Goal: Task Accomplishment & Management: Use online tool/utility

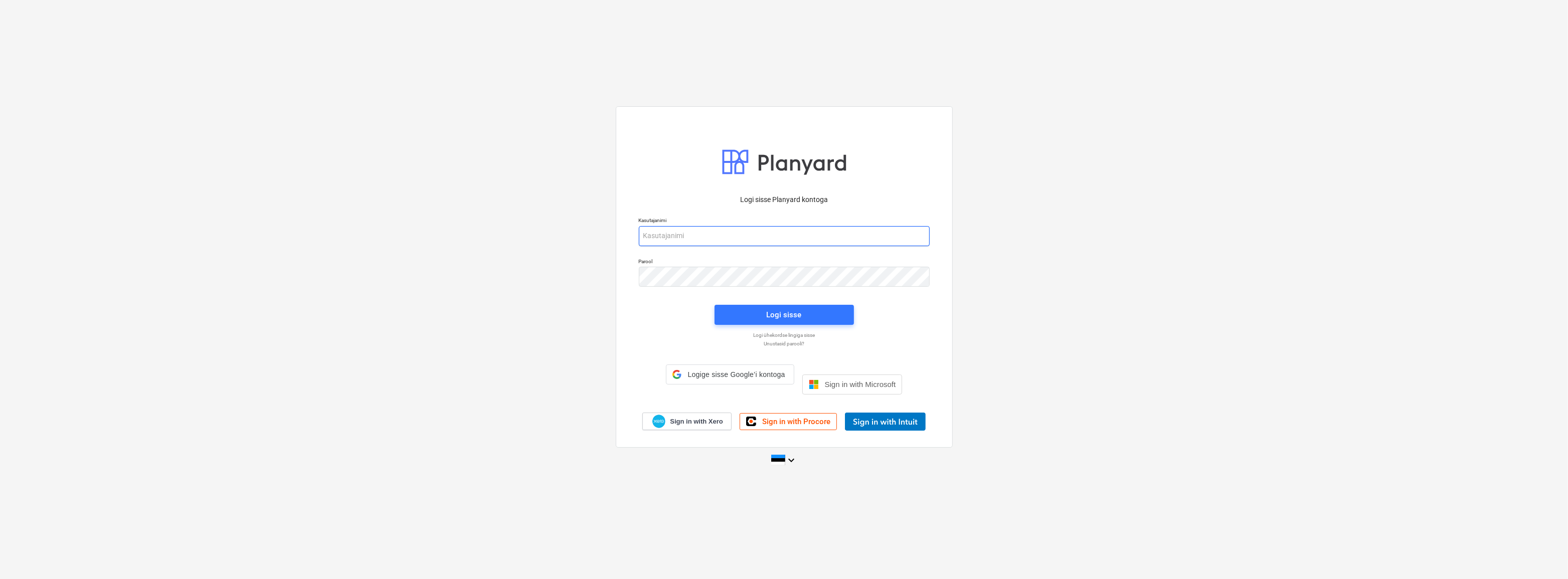
type input "[EMAIL_ADDRESS][DOMAIN_NAME]"
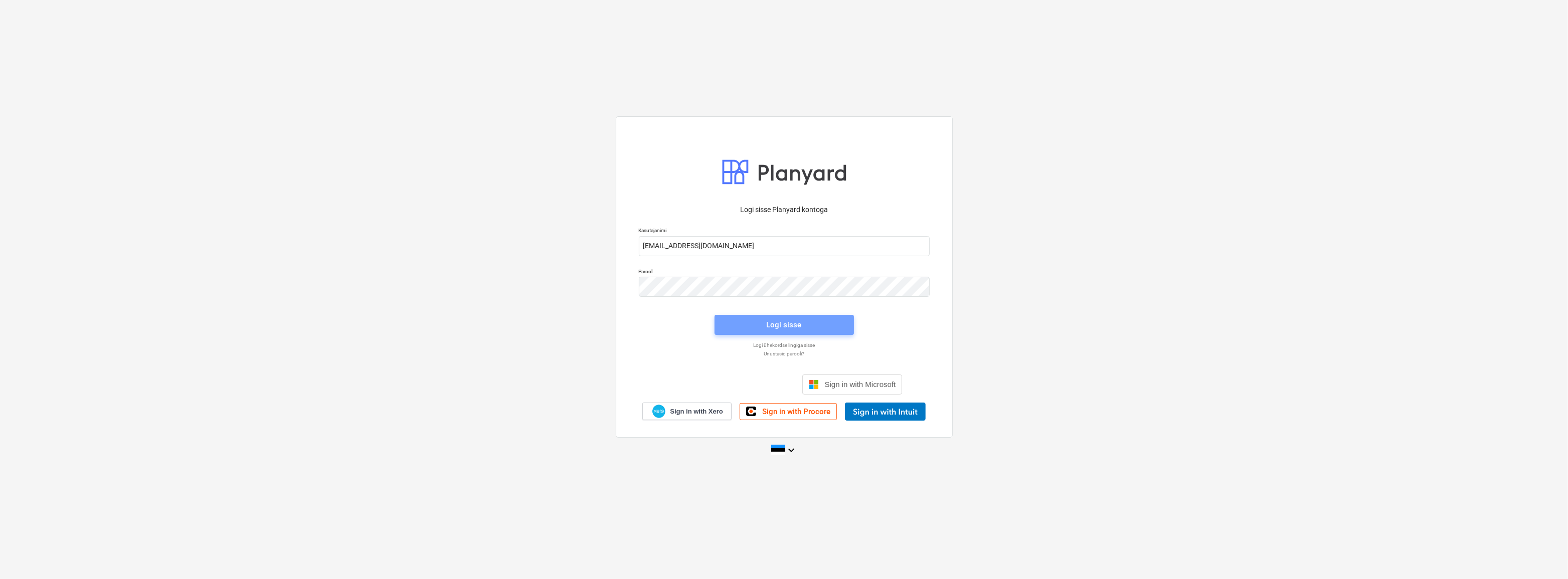
click at [779, 327] on div "Logi sisse" at bounding box center [784, 325] width 35 height 13
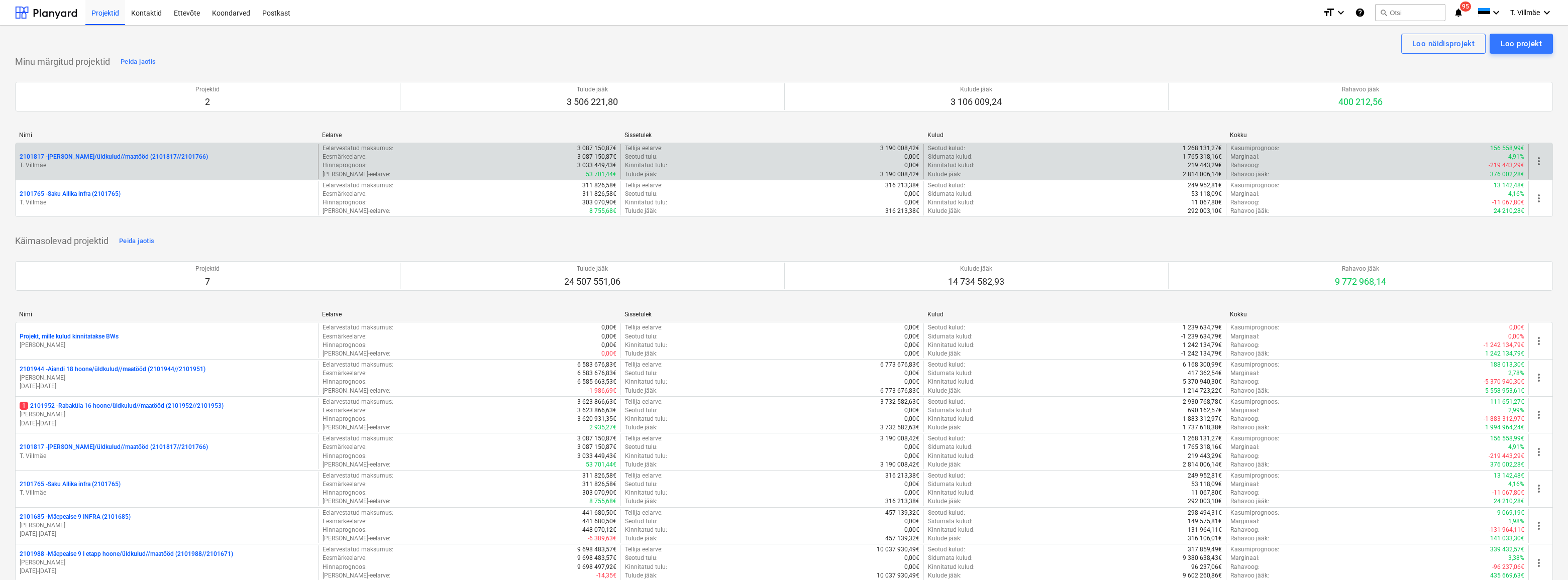
click at [98, 161] on p "2101817 - [PERSON_NAME]/üldkulud//maatööd (2101817//2101766)" at bounding box center [114, 157] width 189 height 9
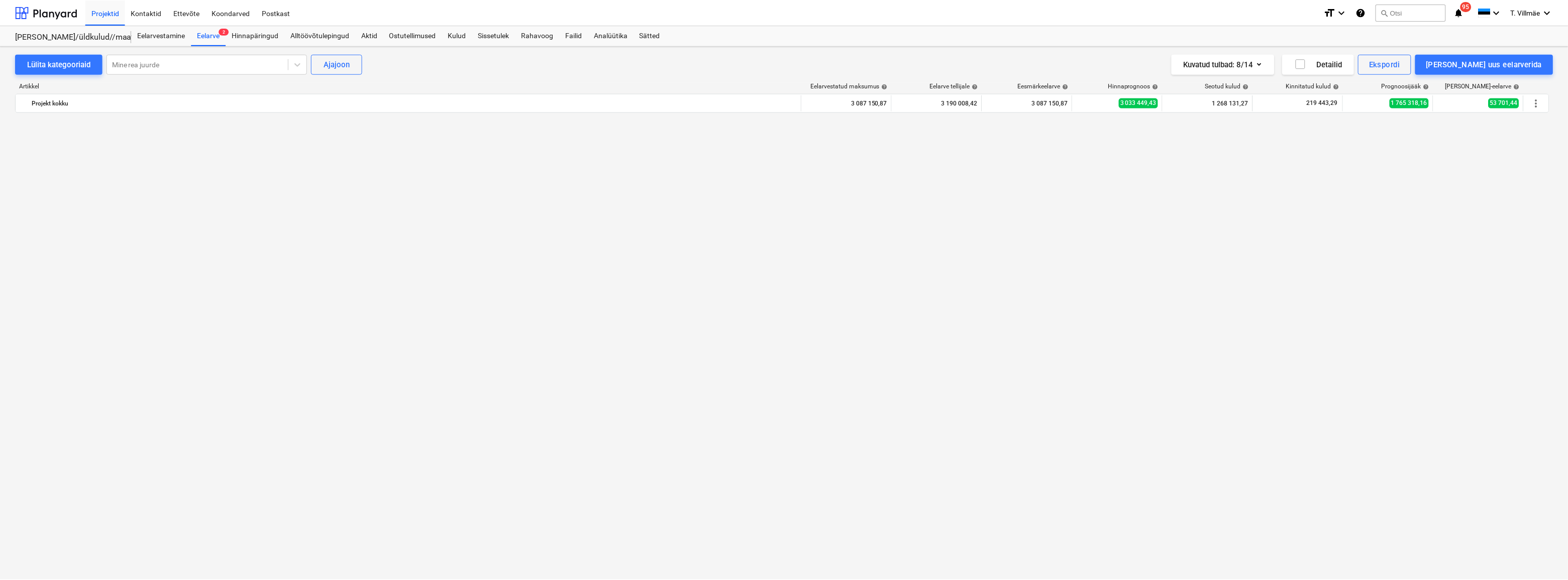
scroll to position [872, 0]
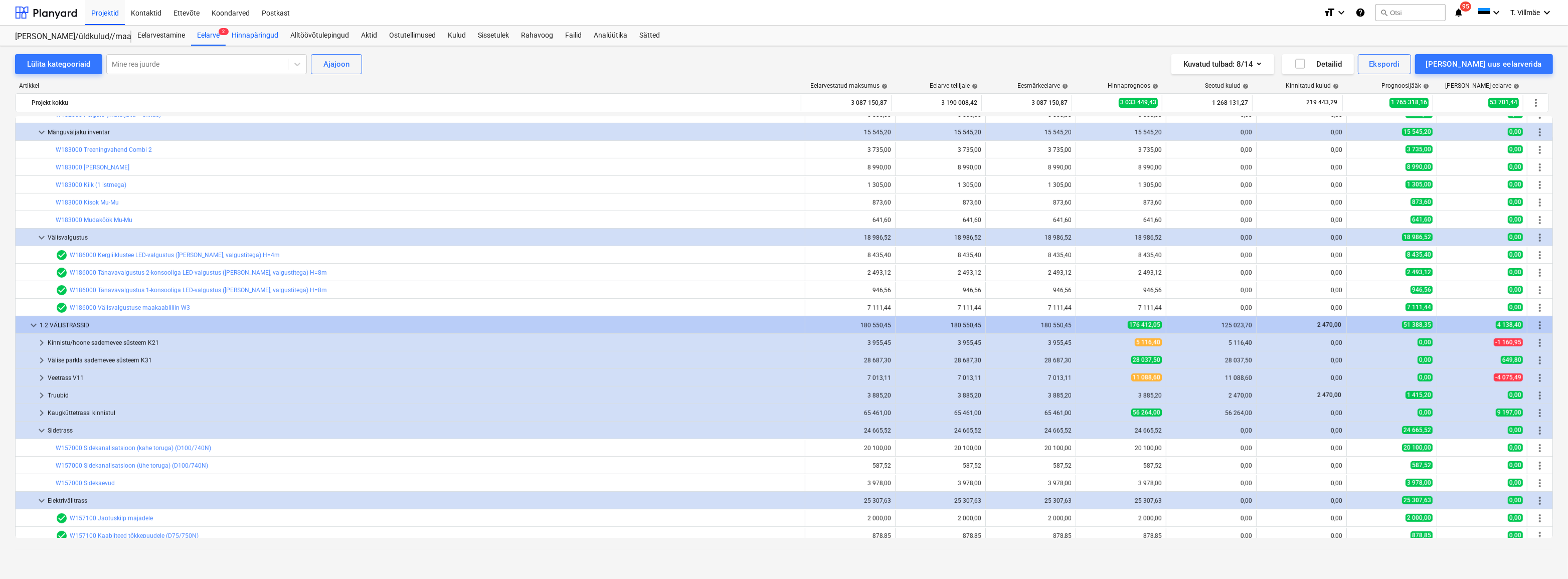
click at [248, 38] on div "Hinnapäringud" at bounding box center [255, 36] width 59 height 20
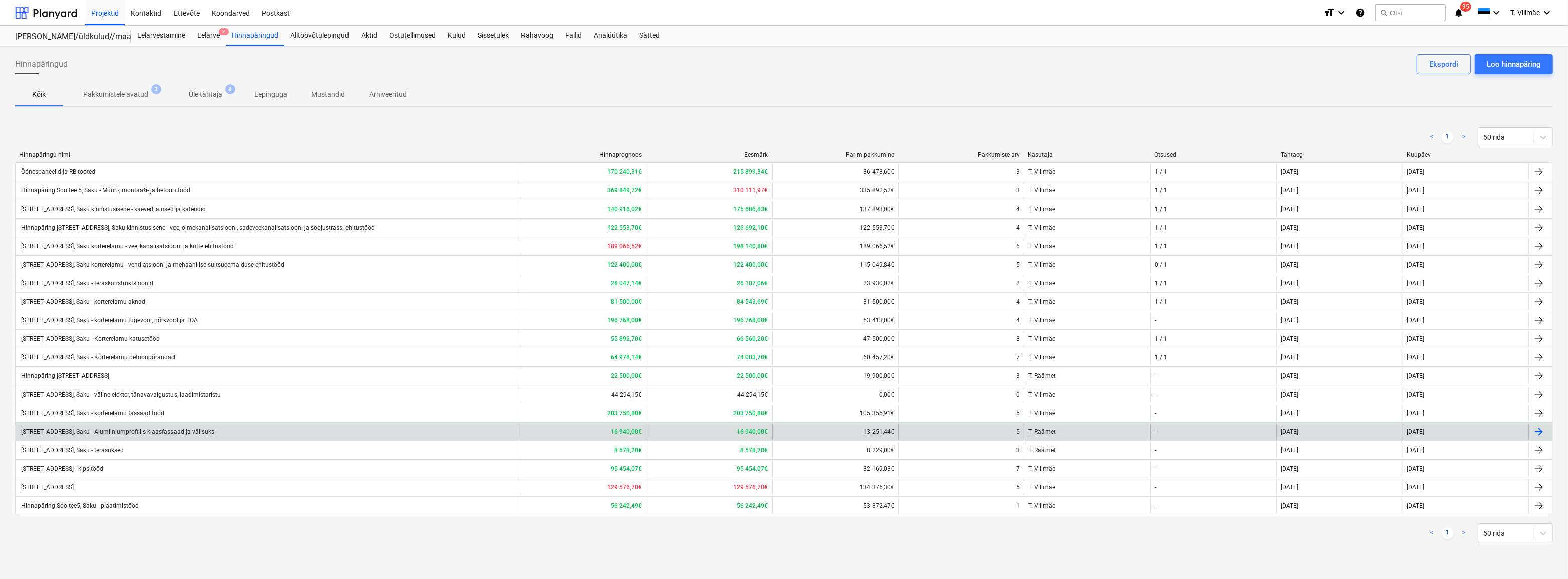
click at [106, 428] on div "[STREET_ADDRESS], Saku - Alumiiniumprofiilis klaasfassaad ja välisuks" at bounding box center [117, 432] width 195 height 7
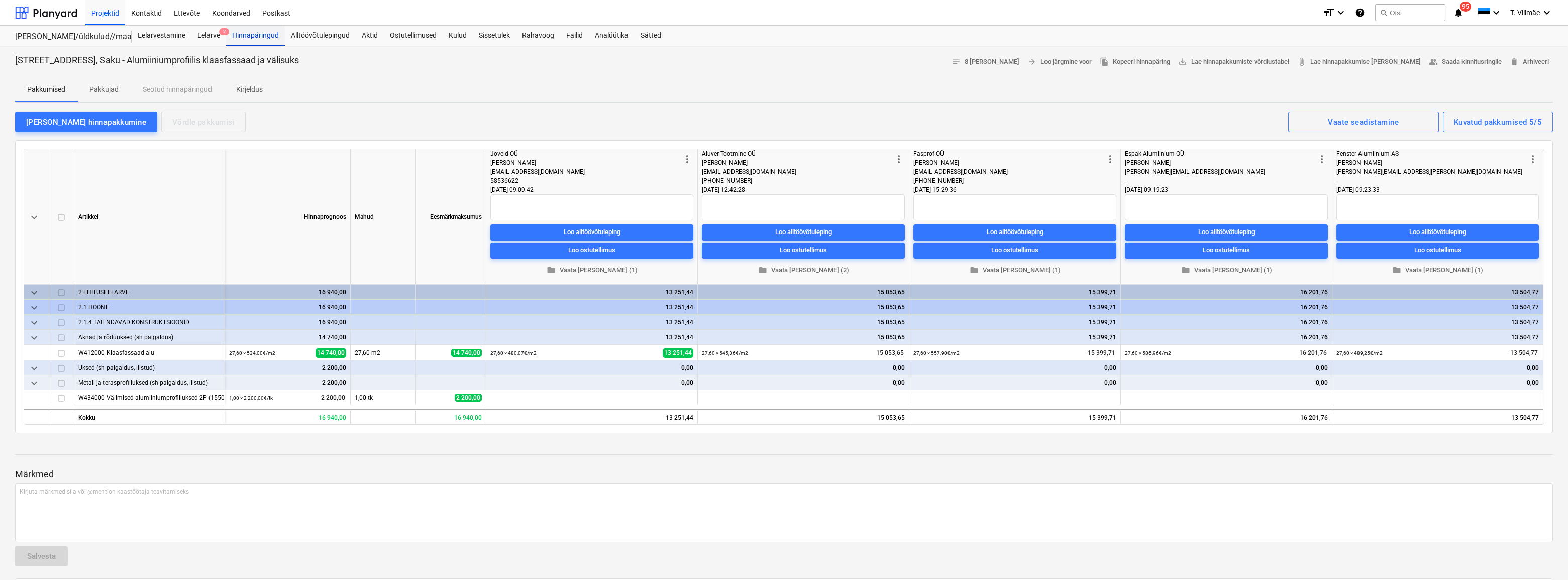
click at [261, 33] on div "Hinnapäringud" at bounding box center [255, 36] width 59 height 20
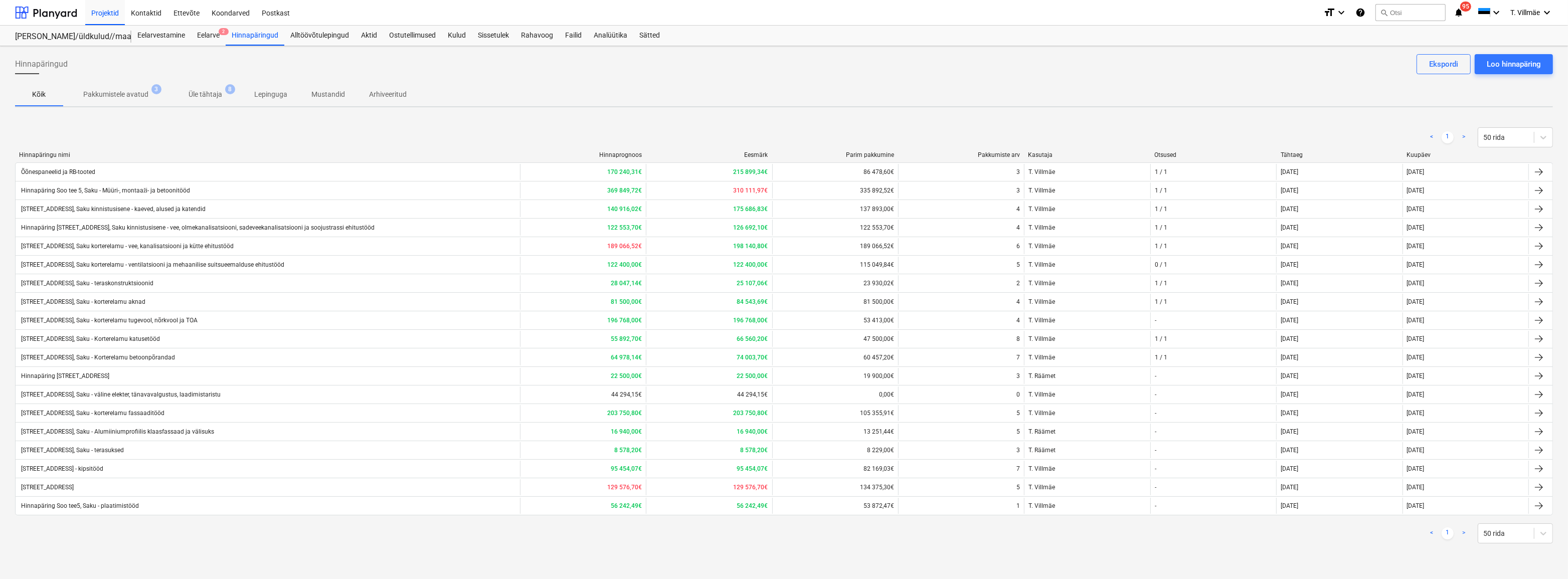
click at [123, 449] on div "[STREET_ADDRESS], Saku - terasuksed" at bounding box center [72, 450] width 104 height 7
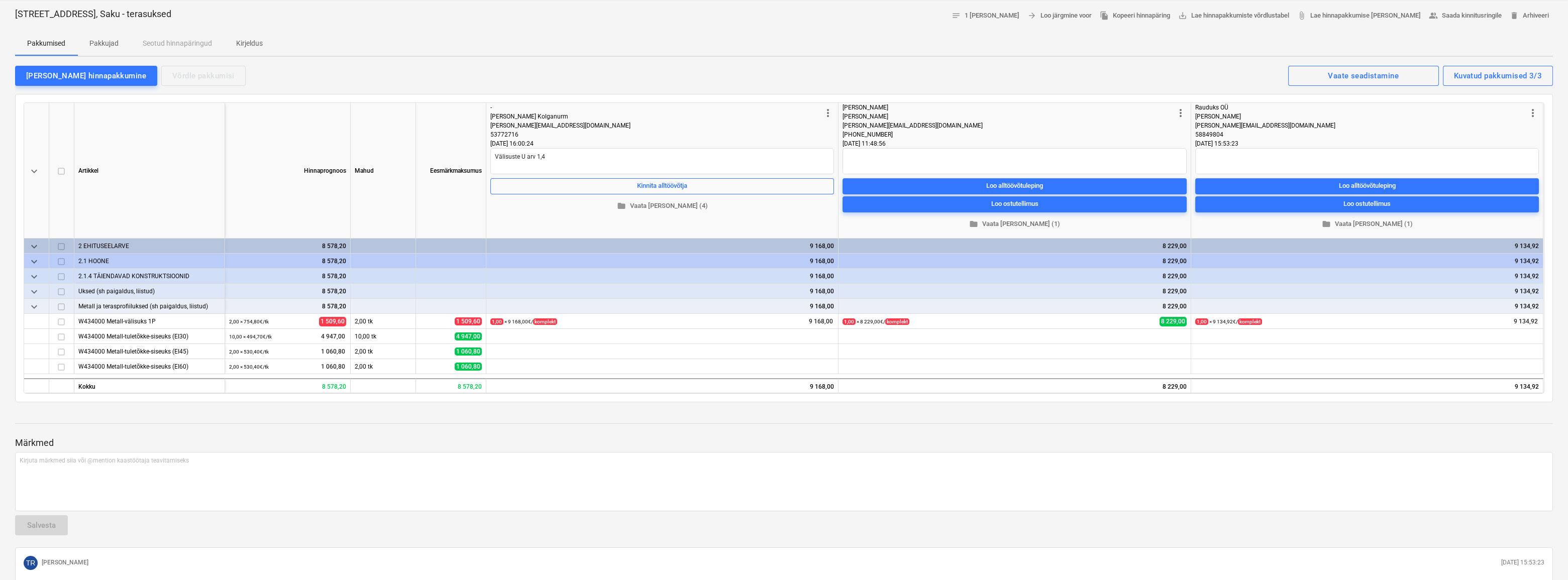
scroll to position [36, 0]
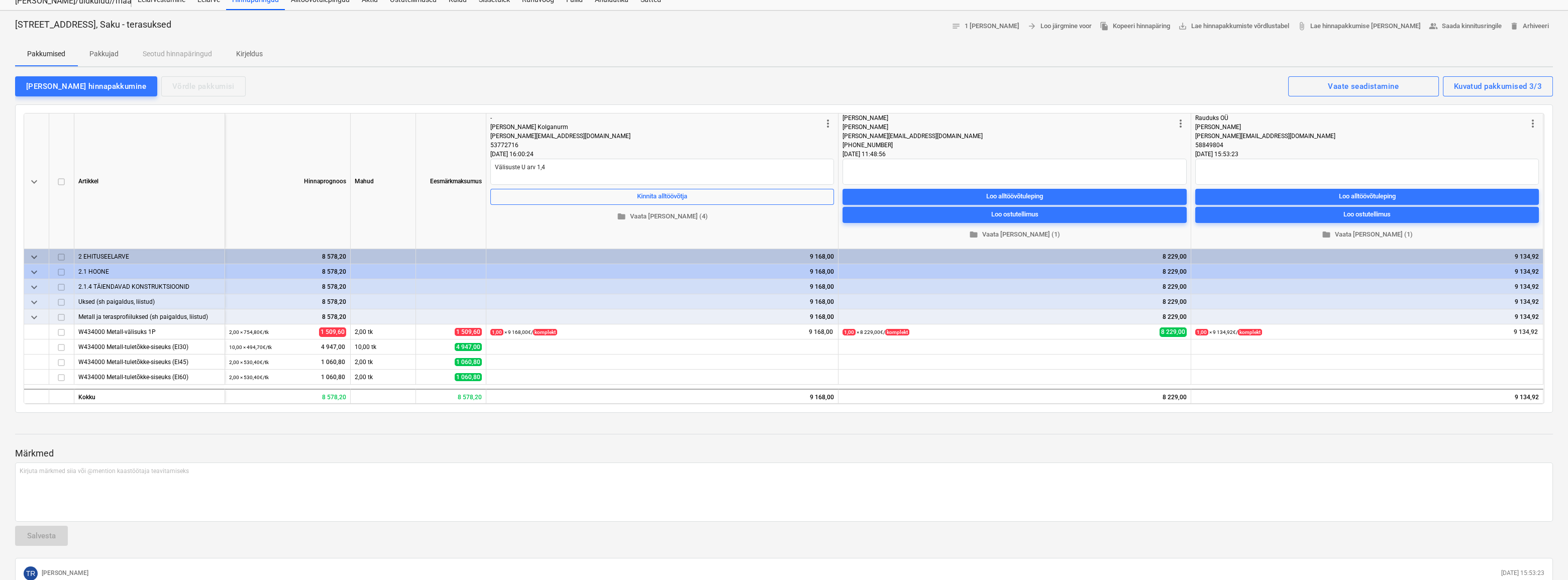
click at [100, 55] on p "Pakkujad" at bounding box center [104, 54] width 29 height 11
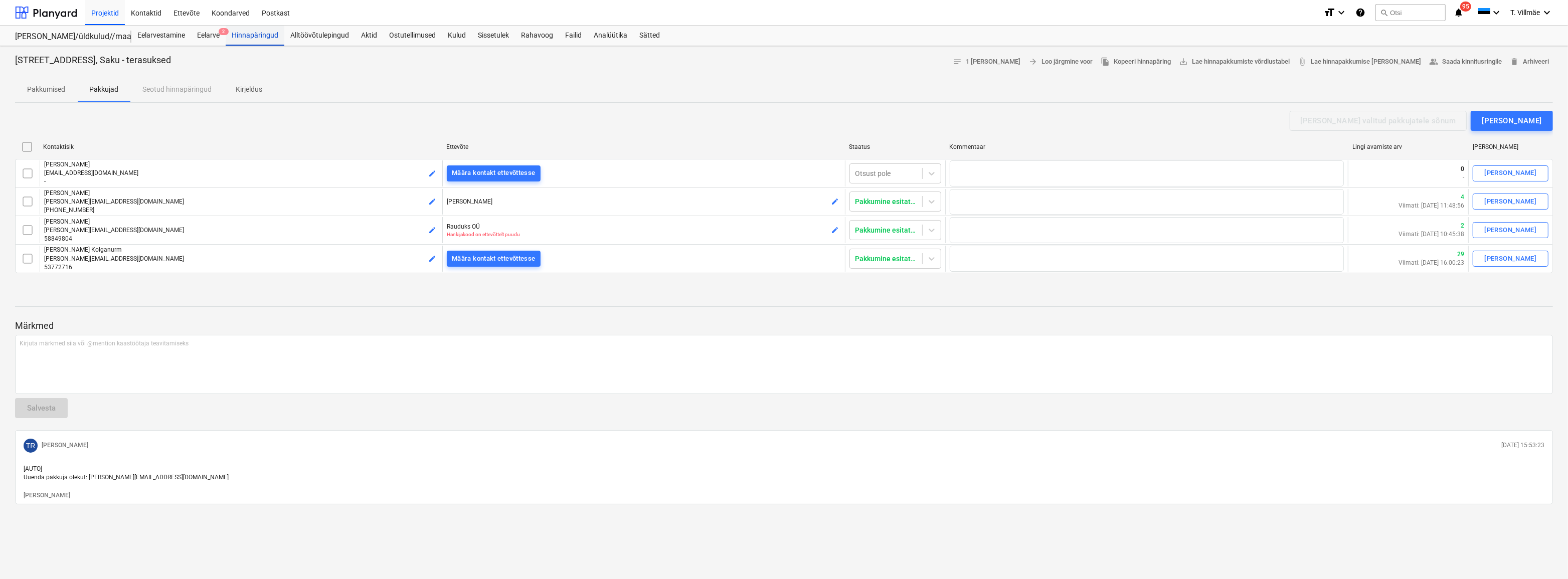
click at [248, 36] on div "Hinnapäringud" at bounding box center [255, 36] width 59 height 20
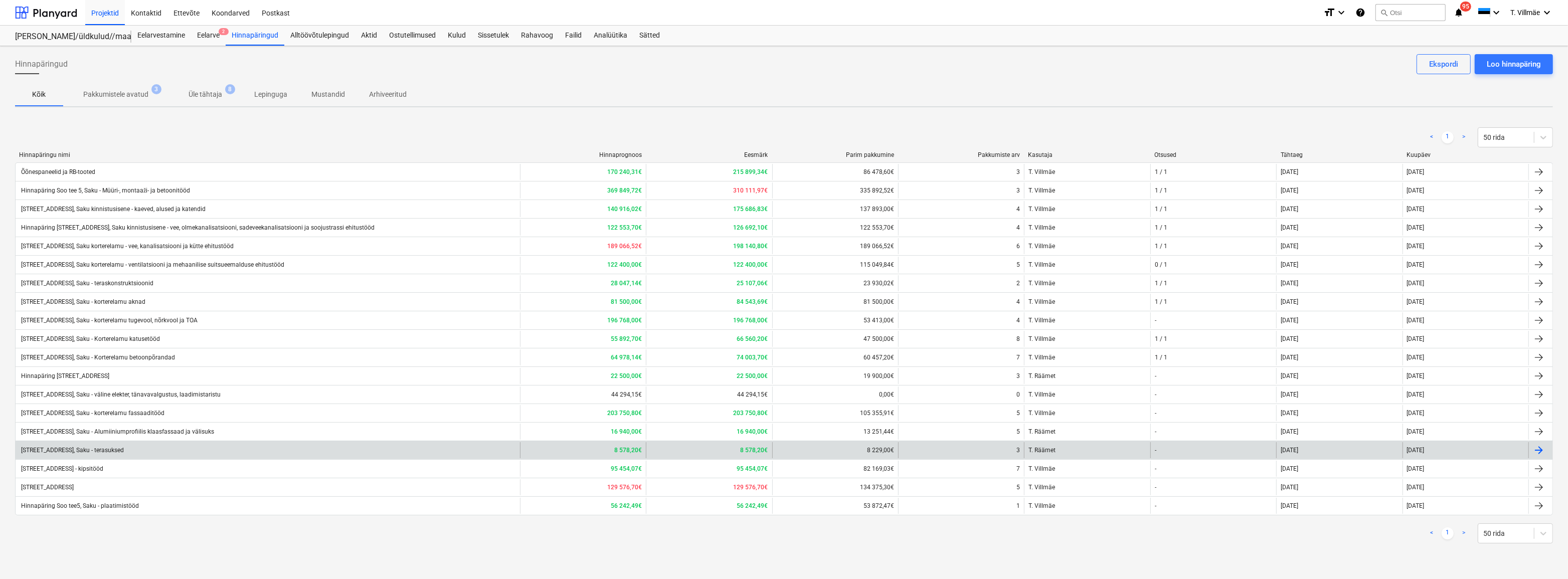
click at [131, 447] on div "[STREET_ADDRESS], Saku - terasuksed" at bounding box center [268, 450] width 504 height 16
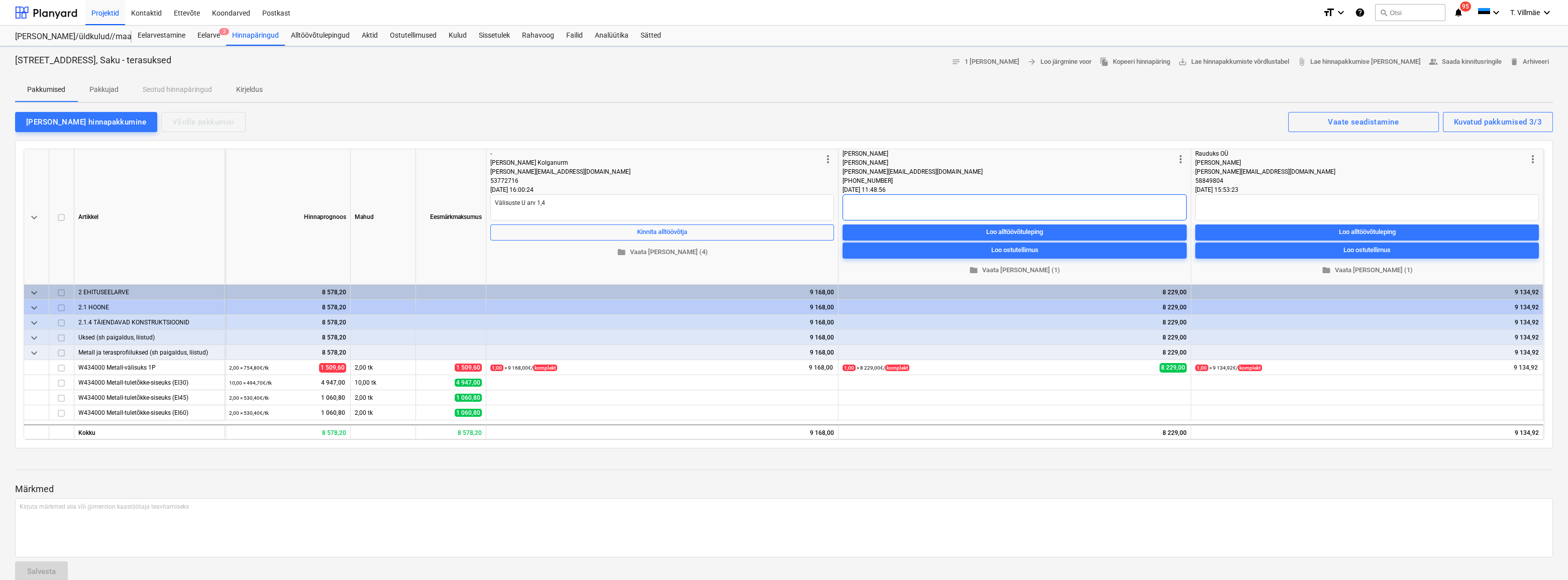
type textarea "x"
click at [259, 38] on div "Hinnapäringud" at bounding box center [255, 36] width 59 height 20
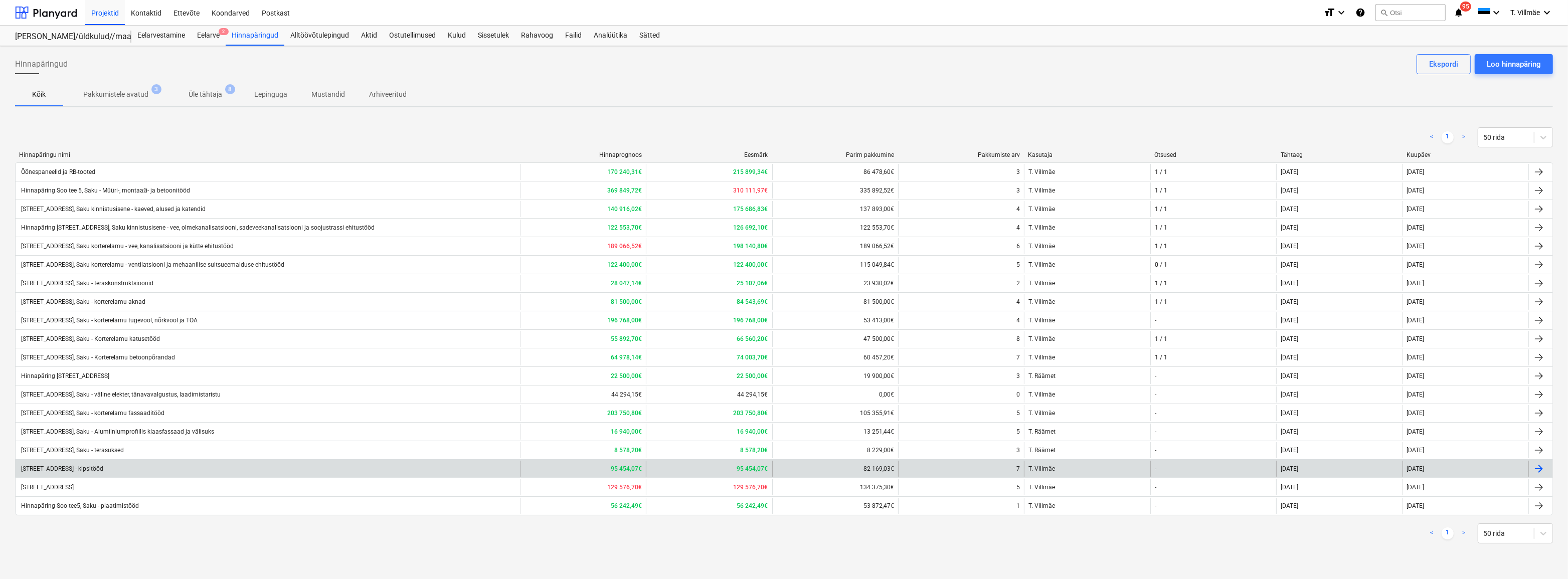
click at [103, 467] on div "[STREET_ADDRESS] - kipsitööd" at bounding box center [61, 468] width 84 height 7
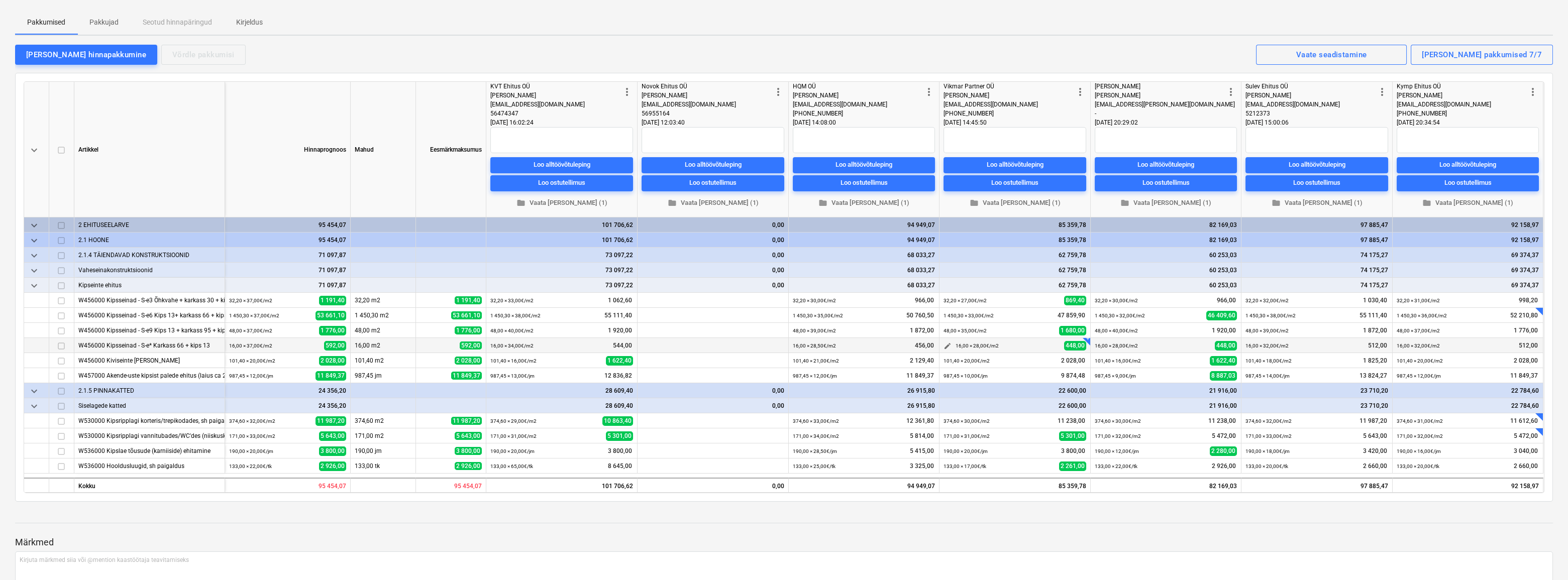
scroll to position [45, 0]
